Goal: Entertainment & Leisure: Consume media (video, audio)

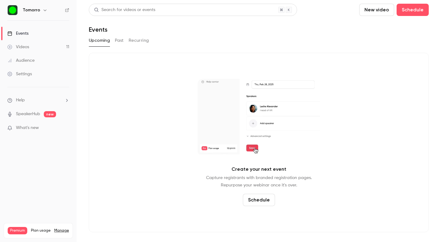
click at [55, 45] on link "Videos 11" at bounding box center [38, 46] width 77 height 13
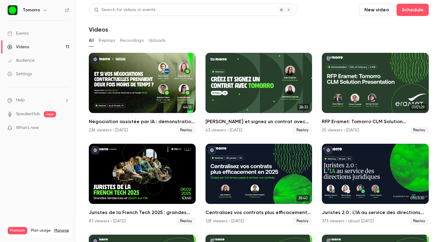
click at [44, 12] on icon "button" at bounding box center [45, 10] width 5 height 5
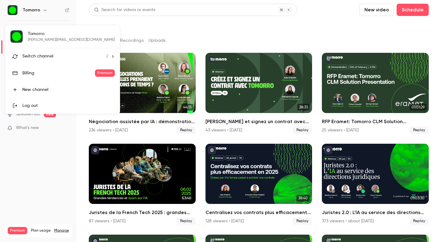
click at [59, 56] on div "Switch channel 2" at bounding box center [65, 56] width 86 height 6
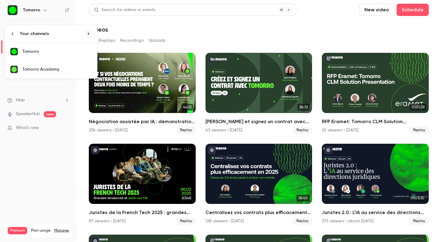
click at [72, 50] on div "Tomorro" at bounding box center [57, 51] width 70 height 6
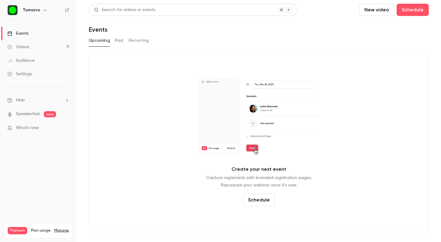
click at [130, 44] on button "Recurring" at bounding box center [139, 41] width 21 height 10
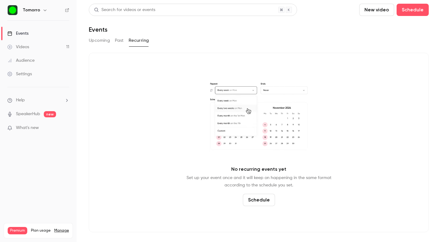
click at [43, 12] on icon "button" at bounding box center [45, 10] width 5 height 5
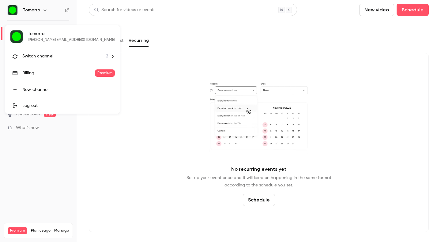
click at [51, 59] on span "Switch channel" at bounding box center [37, 56] width 31 height 6
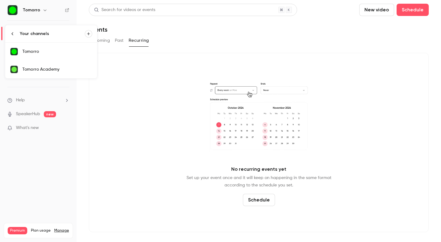
click at [53, 67] on div "Tomorro Academy" at bounding box center [57, 69] width 70 height 6
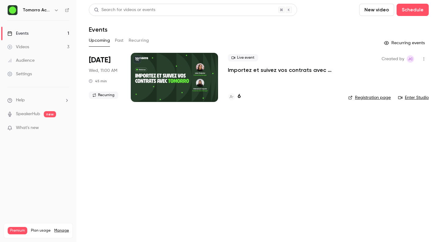
click at [144, 41] on button "Recurring" at bounding box center [139, 41] width 21 height 10
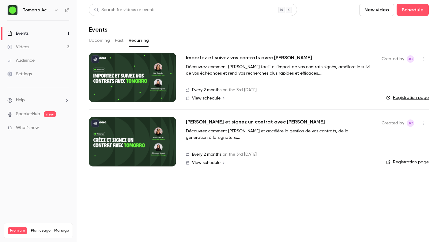
click at [219, 122] on h2 "[PERSON_NAME] et signez un contrat avec [PERSON_NAME]" at bounding box center [255, 121] width 139 height 7
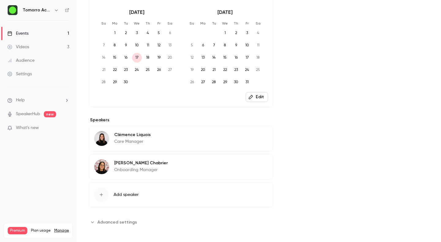
scroll to position [209, 0]
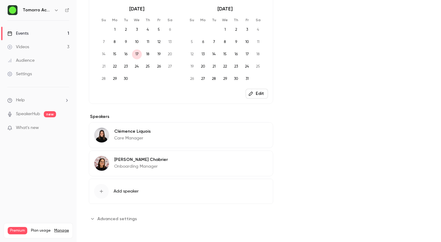
click at [92, 141] on div "Clémence Liquois Care Manager Edit" at bounding box center [181, 135] width 185 height 26
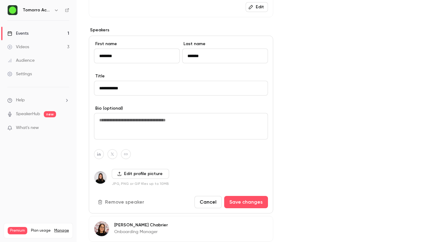
scroll to position [316, 0]
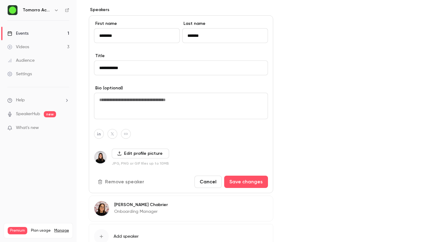
click at [101, 162] on img at bounding box center [100, 157] width 12 height 12
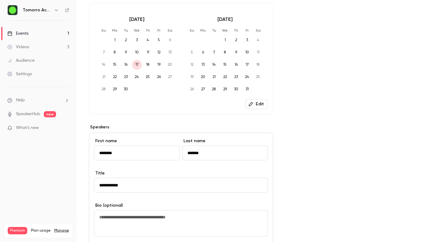
scroll to position [0, 0]
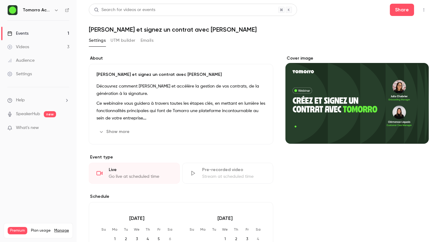
click at [51, 47] on link "Videos 3" at bounding box center [38, 46] width 77 height 13
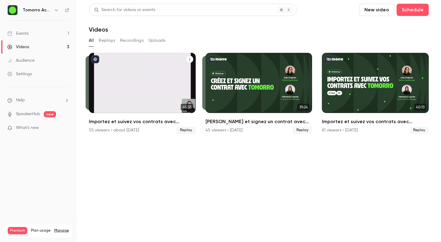
click at [149, 77] on div "Importez et suivez vos contrats avec Tomorro" at bounding box center [142, 83] width 107 height 60
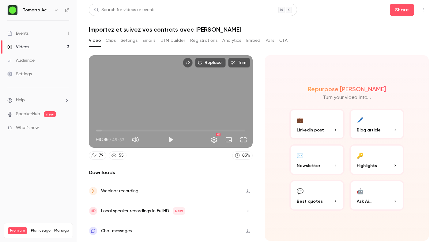
click at [146, 26] on h1 "Importez et suivez vos contrats avec [PERSON_NAME]" at bounding box center [259, 29] width 340 height 7
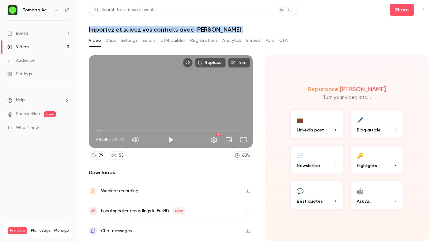
click at [146, 26] on h1 "Importez et suivez vos contrats avec [PERSON_NAME]" at bounding box center [259, 29] width 340 height 7
click at [60, 43] on link "Videos 3" at bounding box center [38, 46] width 77 height 13
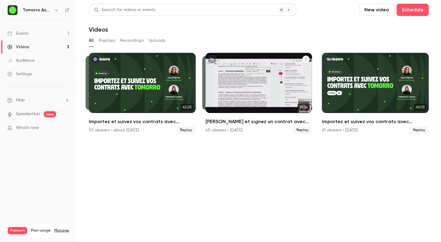
click at [255, 125] on div "[PERSON_NAME] et signez un contrat avec [PERSON_NAME] 45 viewers • [DATE] Replay" at bounding box center [259, 126] width 107 height 16
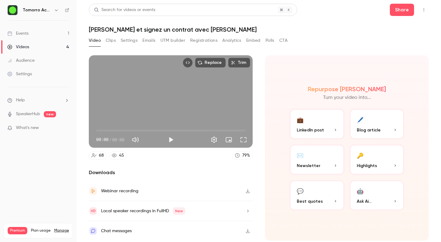
click at [57, 48] on link "Videos 4" at bounding box center [38, 46] width 77 height 13
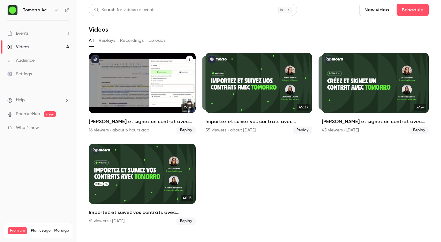
click at [147, 87] on div "Créez et signez un contrat avec Tomorro" at bounding box center [142, 83] width 107 height 60
click at [151, 110] on div "Créez et signez un contrat avec Tomorro" at bounding box center [142, 83] width 107 height 60
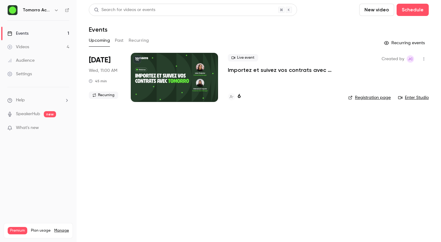
click at [66, 45] on link "Videos 4" at bounding box center [38, 46] width 77 height 13
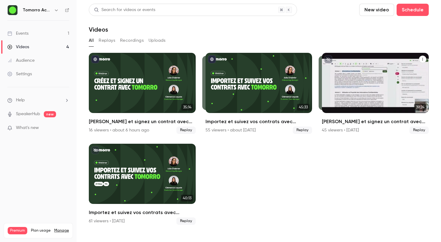
click at [365, 102] on div "Créez et signez un contrat avec Tomorro" at bounding box center [375, 83] width 107 height 60
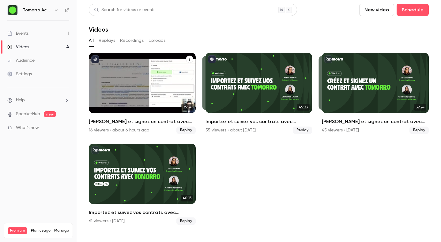
click at [148, 70] on div "Créez et signez un contrat avec Tomorro" at bounding box center [142, 83] width 107 height 60
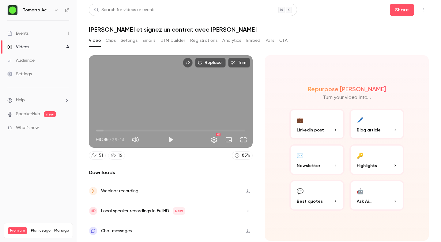
click at [54, 35] on link "Events 1" at bounding box center [38, 33] width 77 height 13
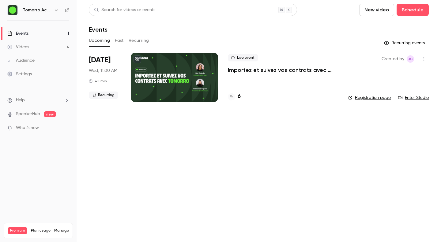
click at [136, 37] on button "Recurring" at bounding box center [139, 41] width 21 height 10
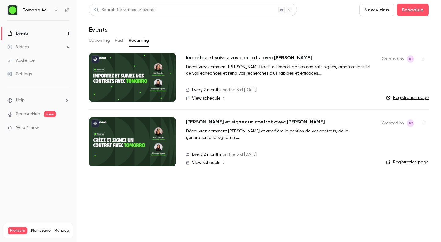
click at [225, 21] on header "Search for videos or events New video Schedule Events" at bounding box center [259, 18] width 340 height 29
click at [214, 120] on h2 "[PERSON_NAME] et signez un contrat avec [PERSON_NAME]" at bounding box center [255, 121] width 139 height 7
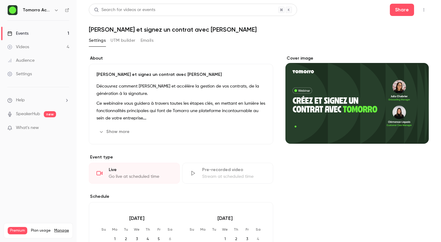
click at [65, 44] on link "Videos 4" at bounding box center [38, 46] width 77 height 13
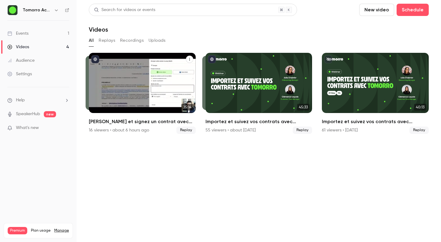
click at [134, 94] on div "Créez et signez un contrat avec Tomorro" at bounding box center [142, 83] width 107 height 60
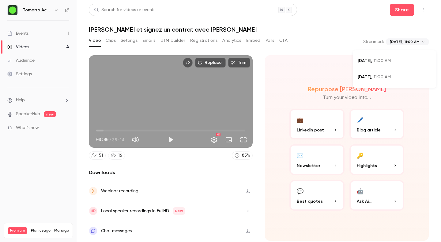
click at [412, 40] on body "**********" at bounding box center [220, 121] width 441 height 242
